Goal: Task Accomplishment & Management: Complete application form

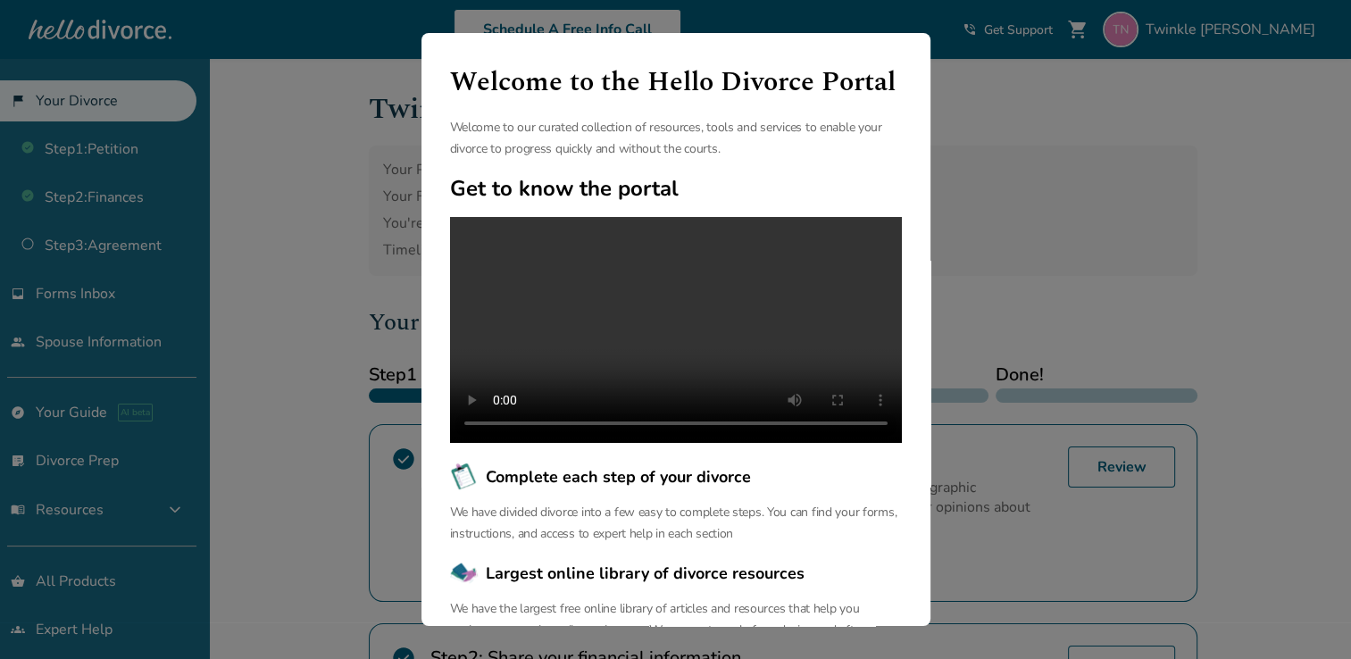
click at [1230, 218] on div "Welcome to the Hello Divorce Portal Welcome to our curated collection of resour…" at bounding box center [675, 329] width 1351 height 659
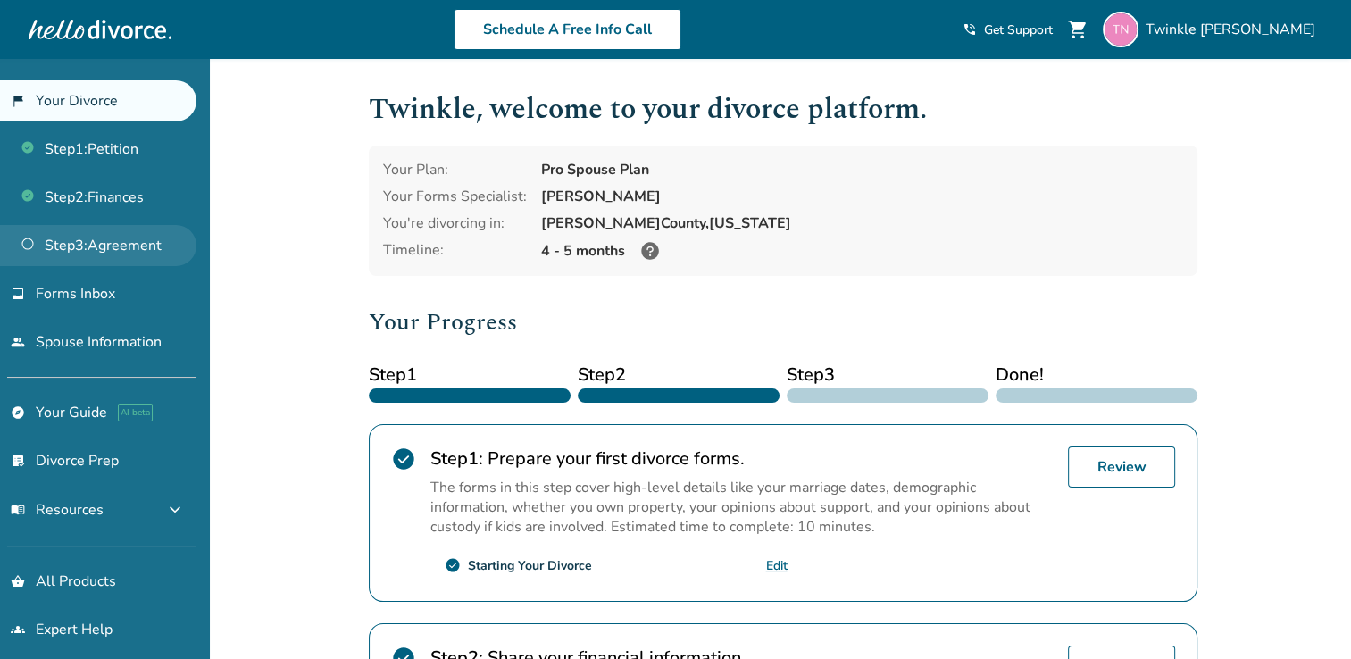
click at [147, 237] on link "Step 3 : Agreement" at bounding box center [98, 245] width 196 height 41
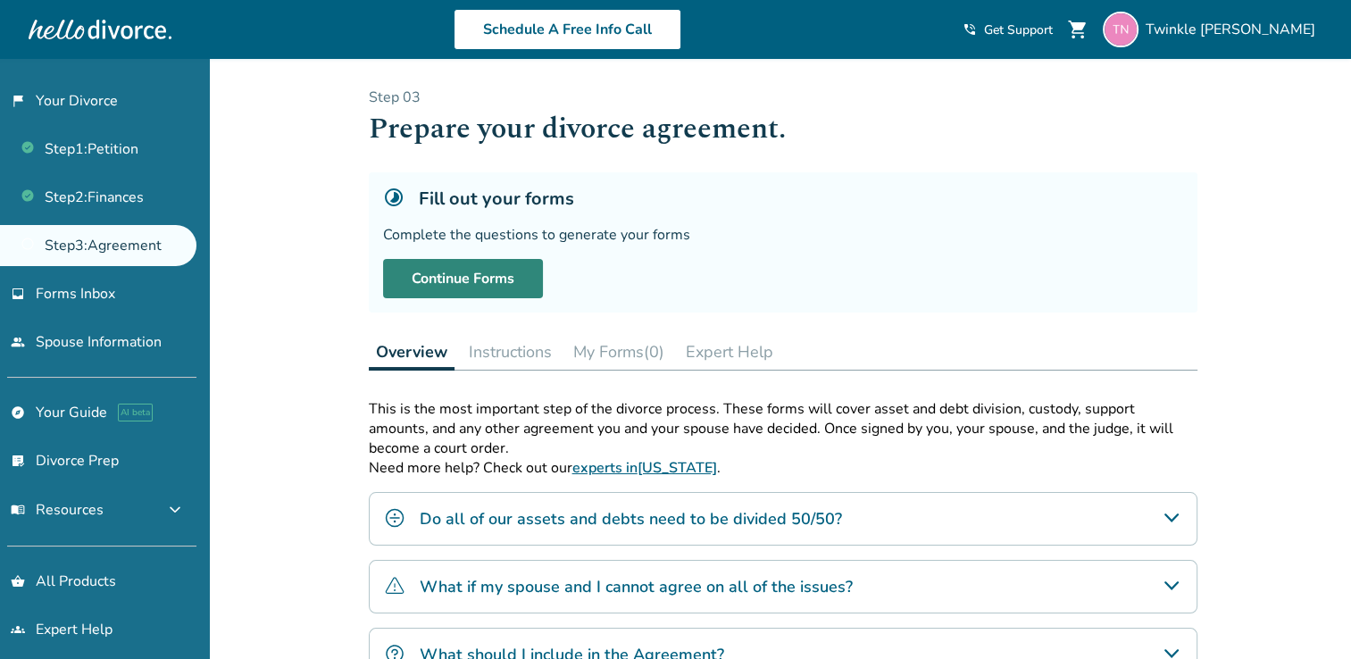
click at [521, 287] on link "Continue Forms" at bounding box center [463, 278] width 160 height 39
